Goal: Task Accomplishment & Management: Manage account settings

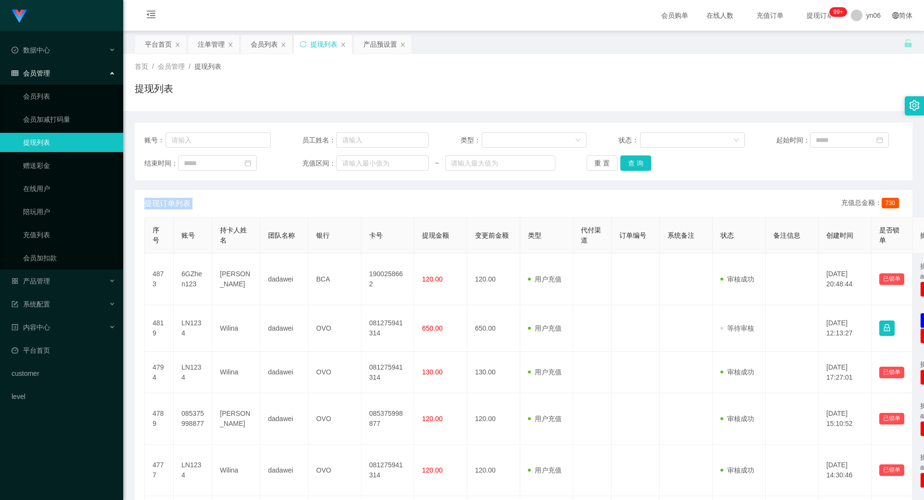
click at [58, 141] on link "提现列表" at bounding box center [69, 142] width 92 height 19
click at [539, 83] on div "提现列表" at bounding box center [523, 92] width 777 height 22
click at [208, 44] on div "注单管理" at bounding box center [211, 44] width 27 height 18
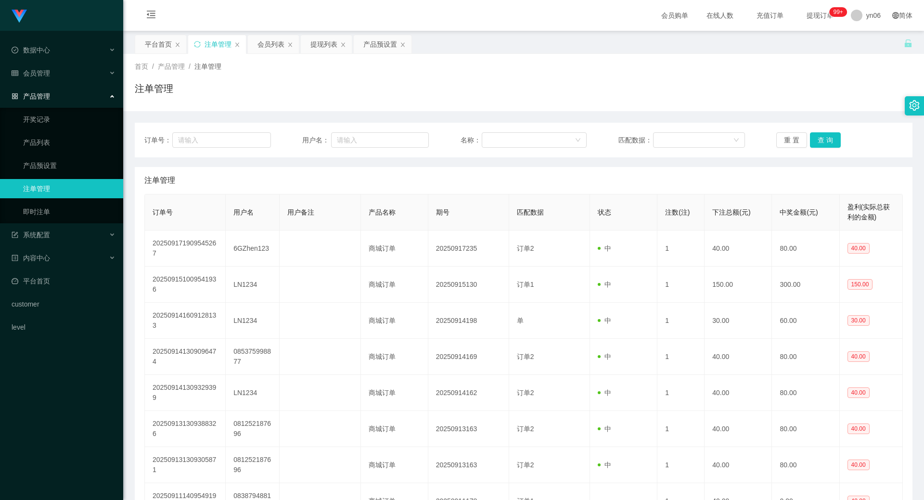
click at [58, 189] on link "注单管理" at bounding box center [69, 188] width 92 height 19
click at [51, 182] on link "注单管理" at bounding box center [69, 188] width 92 height 19
click at [53, 166] on link "产品预设置" at bounding box center [69, 165] width 92 height 19
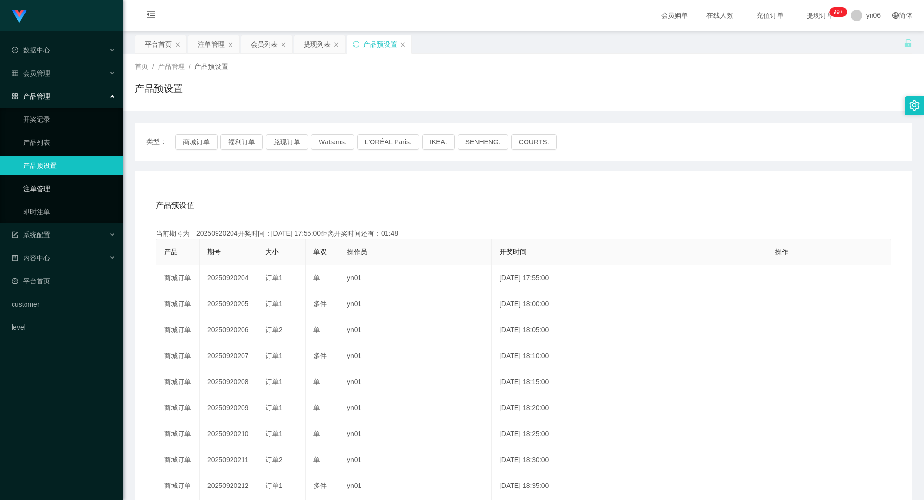
click at [51, 189] on link "注单管理" at bounding box center [69, 188] width 92 height 19
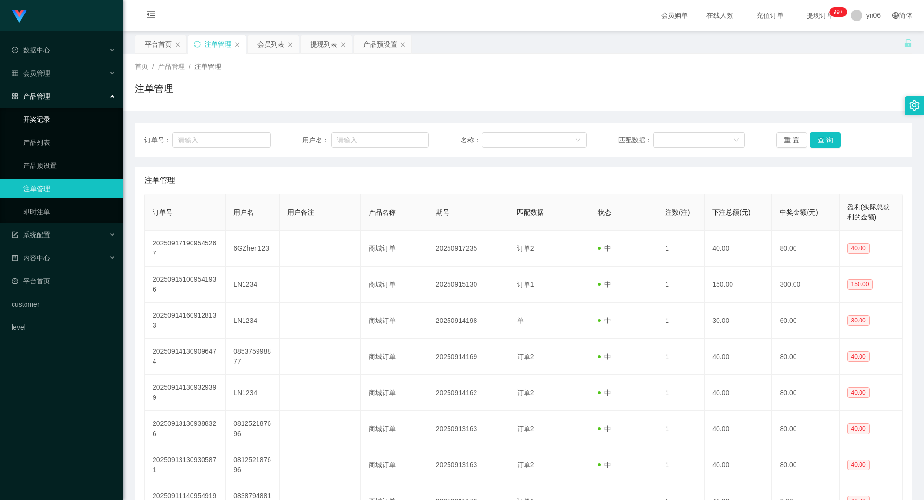
click at [48, 120] on link "开奖记录" at bounding box center [69, 119] width 92 height 19
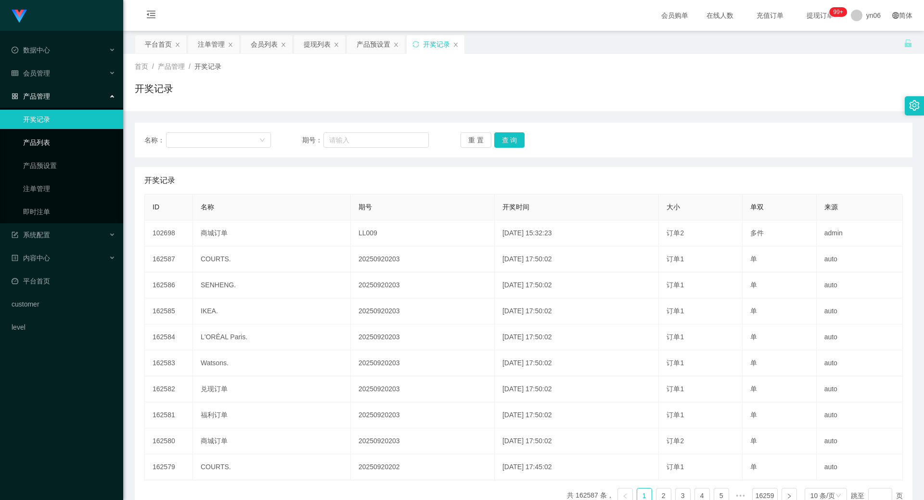
click at [45, 138] on link "产品列表" at bounding box center [69, 142] width 92 height 19
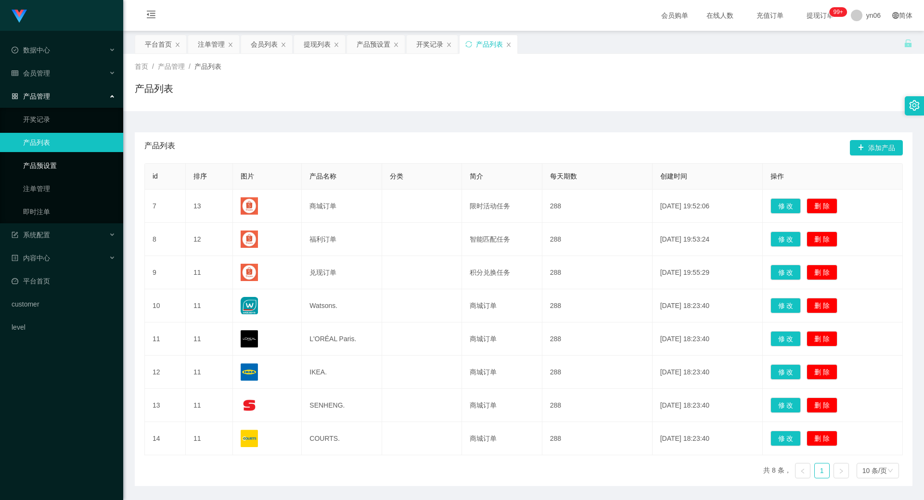
click at [50, 161] on link "产品预设置" at bounding box center [69, 165] width 92 height 19
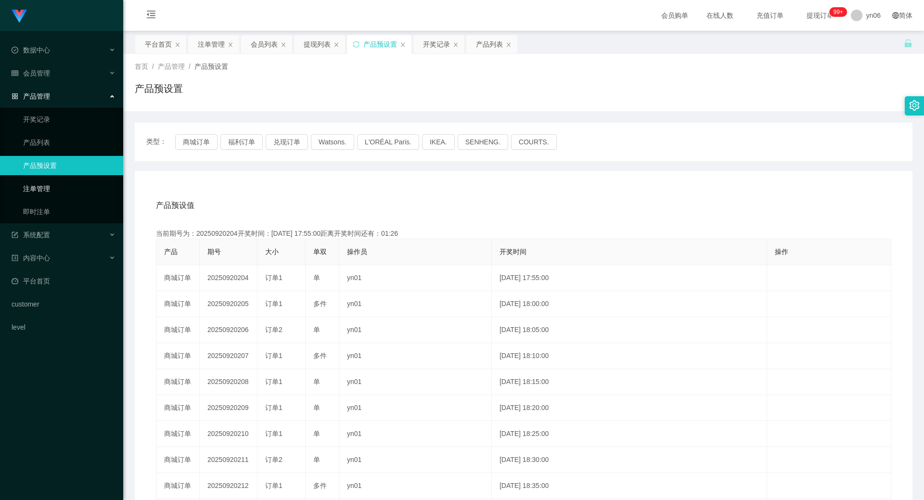
click at [50, 186] on link "注单管理" at bounding box center [69, 188] width 92 height 19
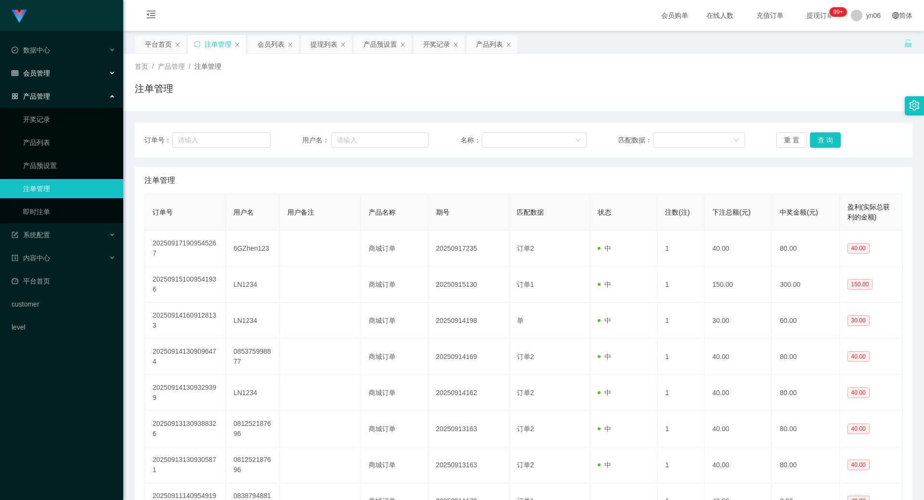
click at [58, 64] on div "会员管理" at bounding box center [61, 72] width 123 height 19
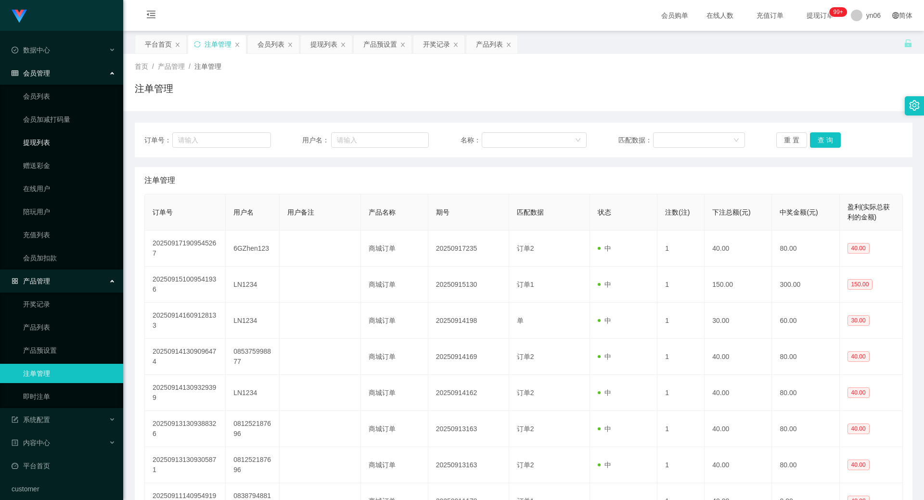
click at [55, 143] on link "提现列表" at bounding box center [69, 142] width 92 height 19
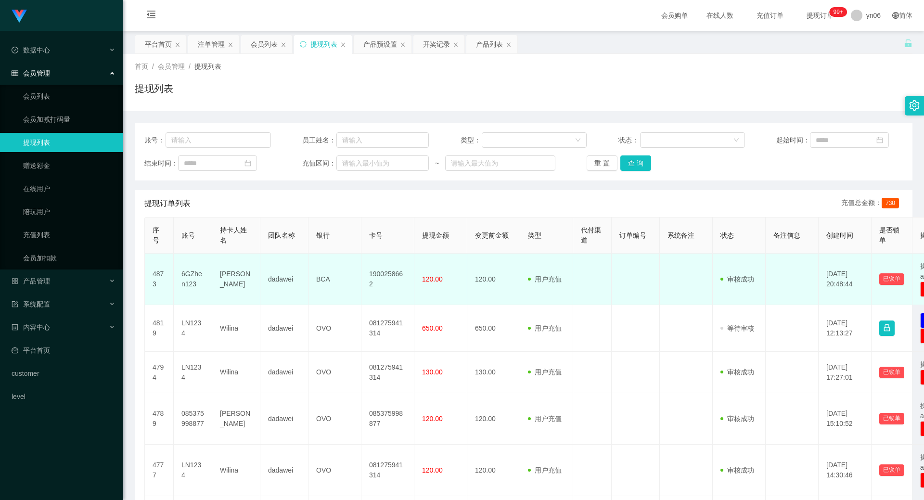
drag, startPoint x: 882, startPoint y: 279, endPoint x: 752, endPoint y: 293, distance: 130.6
click at [752, 293] on td "审核驳回 审核成功 等待审核" at bounding box center [738, 278] width 53 height 51
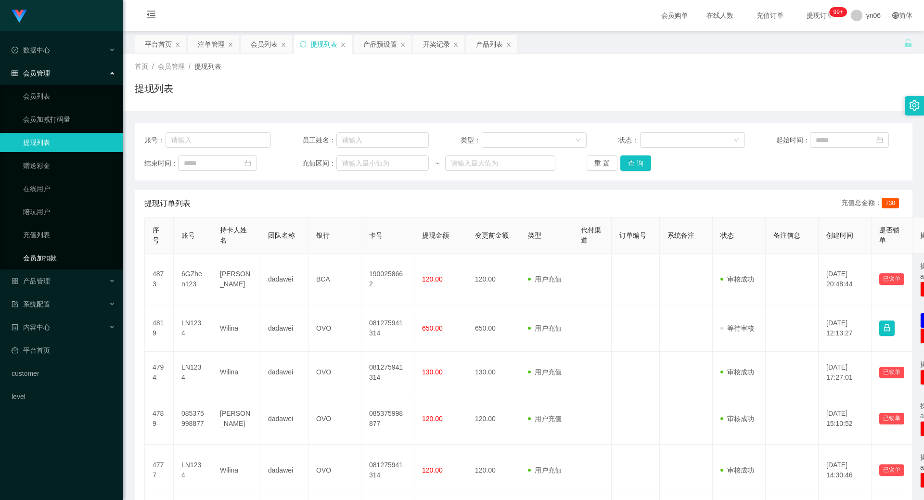
click at [65, 252] on link "会员加扣款" at bounding box center [69, 257] width 92 height 19
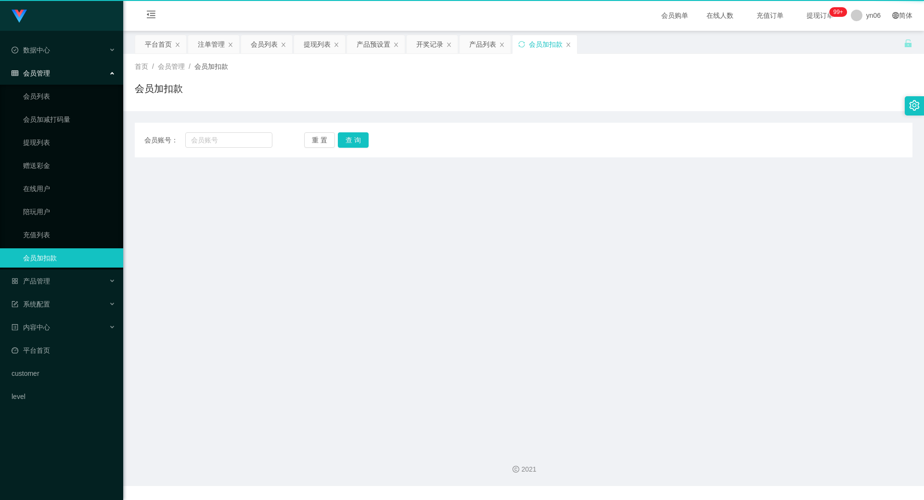
click at [64, 252] on link "会员加扣款" at bounding box center [69, 257] width 92 height 19
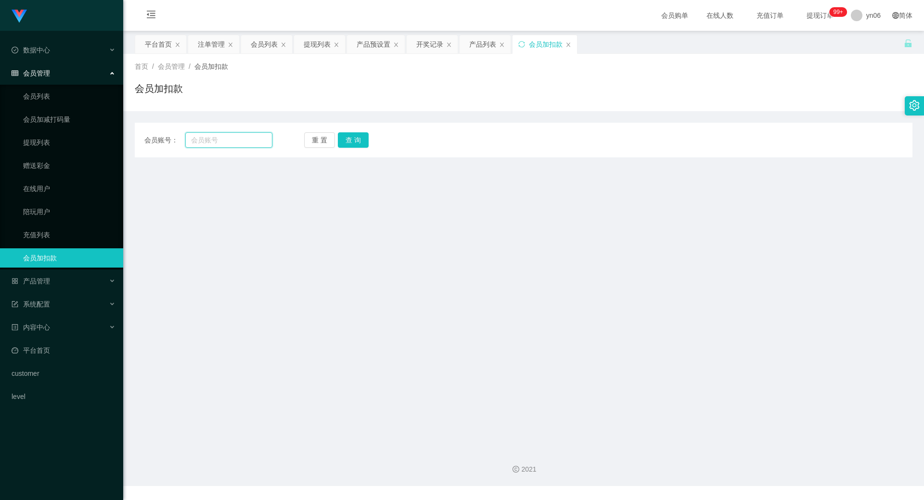
click at [206, 139] on input "text" at bounding box center [228, 139] width 87 height 15
click at [209, 144] on input "text" at bounding box center [228, 139] width 87 height 15
click at [63, 227] on link "充值列表" at bounding box center [69, 234] width 92 height 19
